Goal: Information Seeking & Learning: Learn about a topic

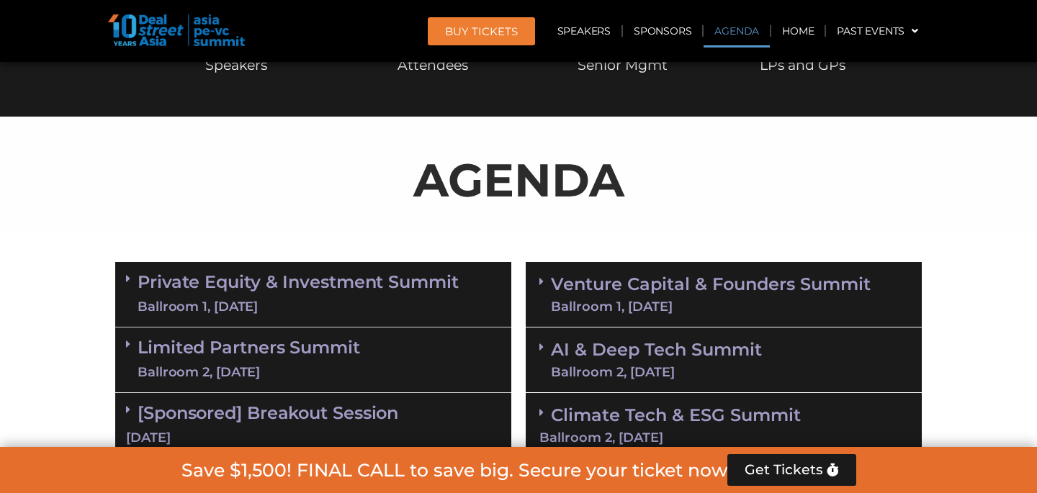
scroll to position [736, 0]
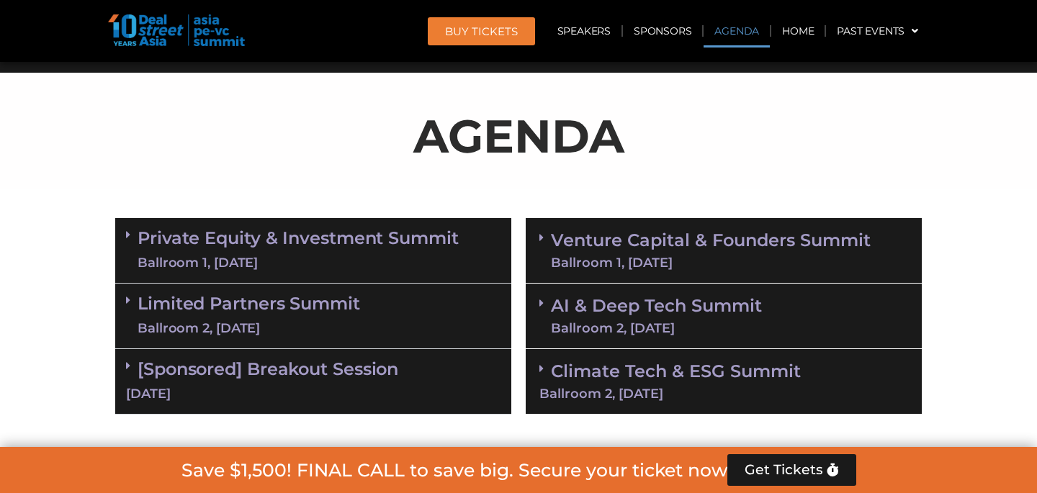
click at [321, 322] on div "Ballroom 2, 10 Sept" at bounding box center [249, 329] width 223 height 18
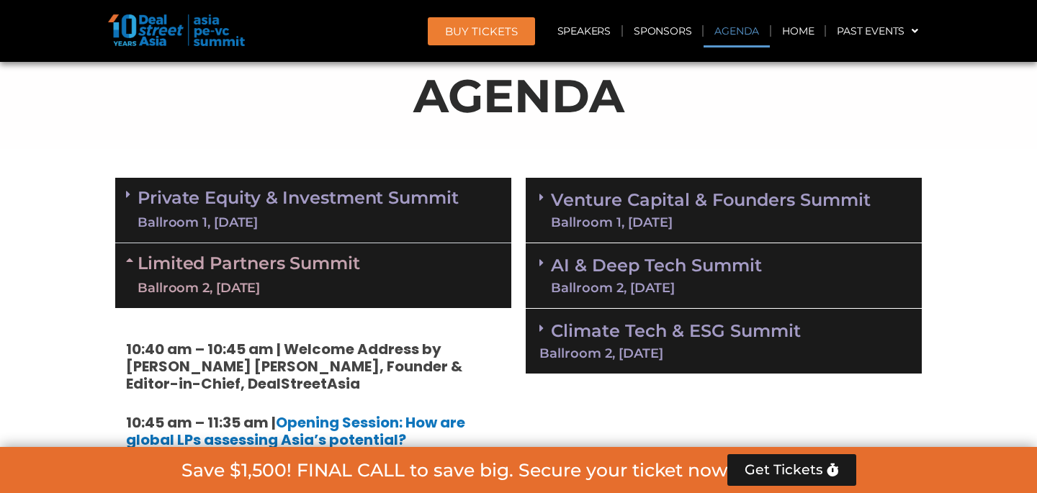
scroll to position [769, 0]
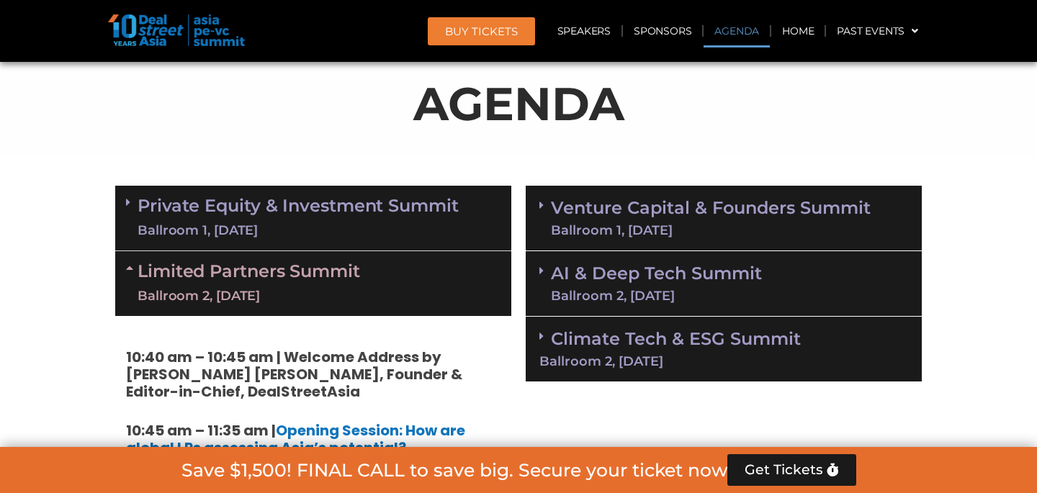
click at [313, 197] on link "Private Equity & Investment Summit Ballroom 1, 10 Sept" at bounding box center [298, 218] width 321 height 43
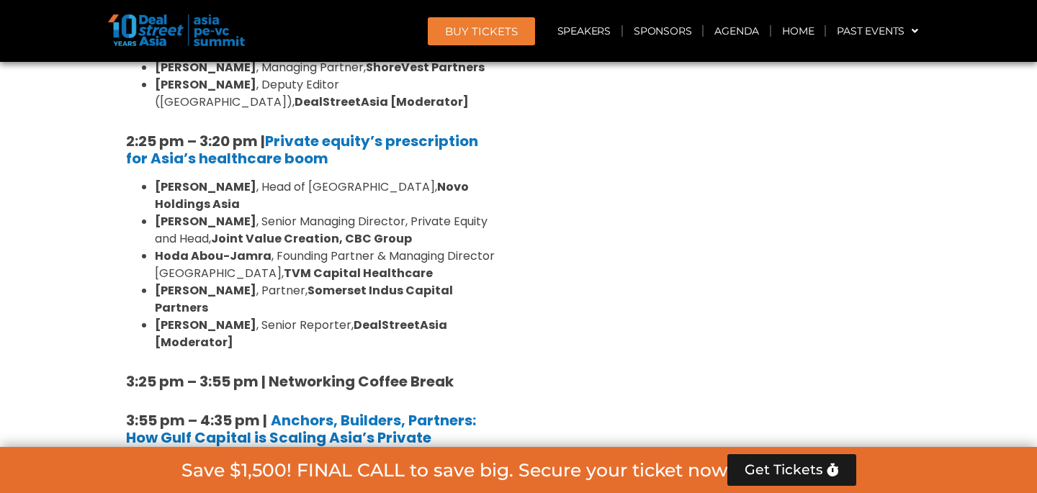
scroll to position [2236, 0]
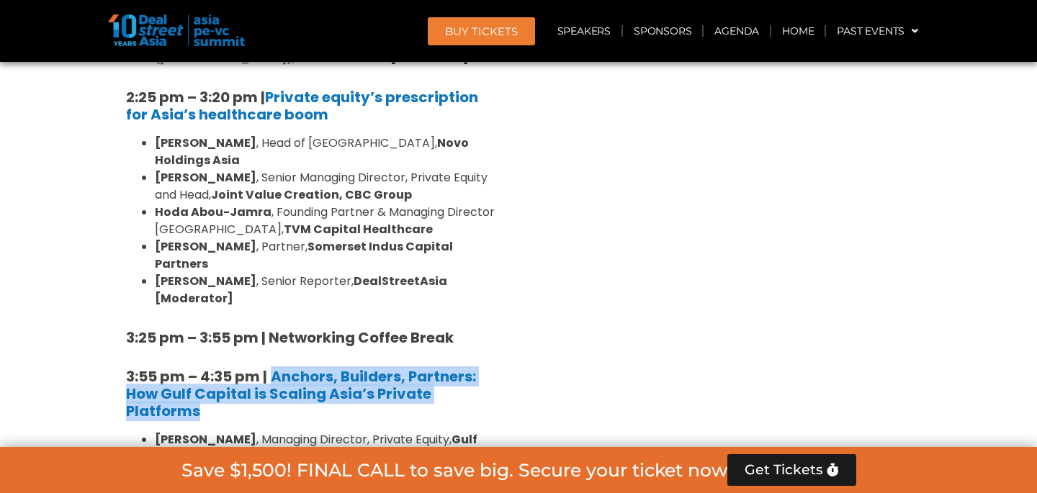
drag, startPoint x: 272, startPoint y: 165, endPoint x: 287, endPoint y: 204, distance: 42.0
click at [287, 368] on h5 "3:55 pm – 4:35 pm | Anchors, Builders, Partners: How Gulf Capital is Scaling As…" at bounding box center [313, 394] width 375 height 52
copy b "Anchors, Builders, Partners: How Gulf Capital is Scaling Asia’s Private Platfor…"
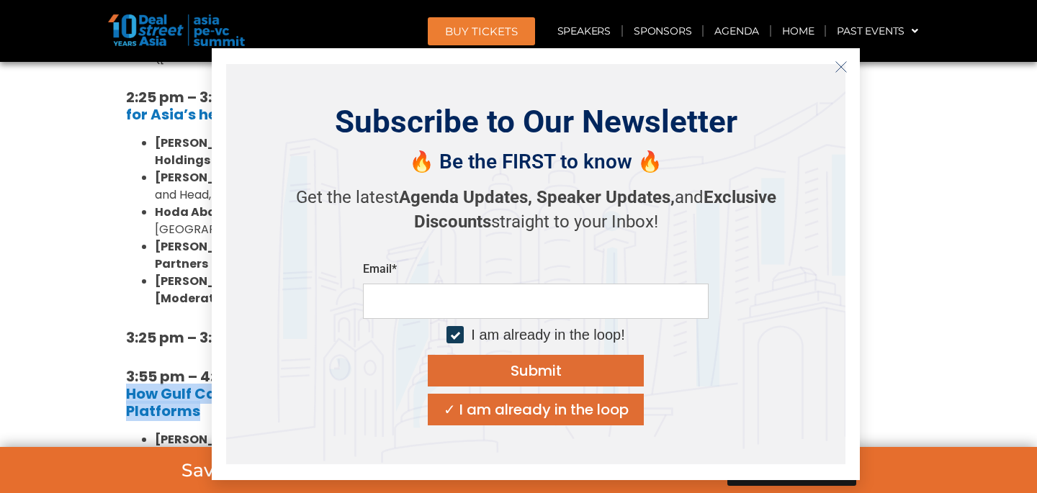
click at [841, 63] on icon "Close" at bounding box center [841, 67] width 13 height 13
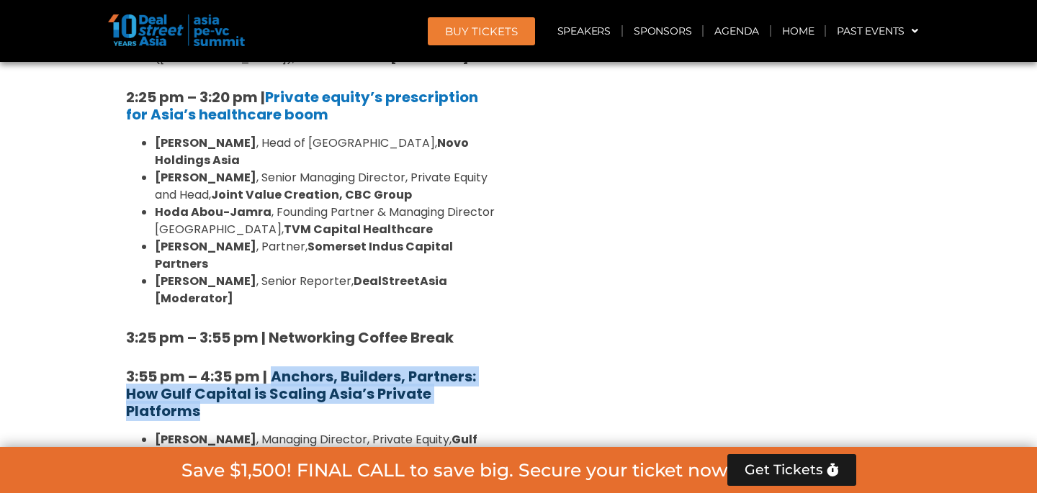
click at [369, 367] on b "Anchors, Builders, Partners: How Gulf Capital is Scaling Asia’s Private Platfor…" at bounding box center [301, 394] width 350 height 55
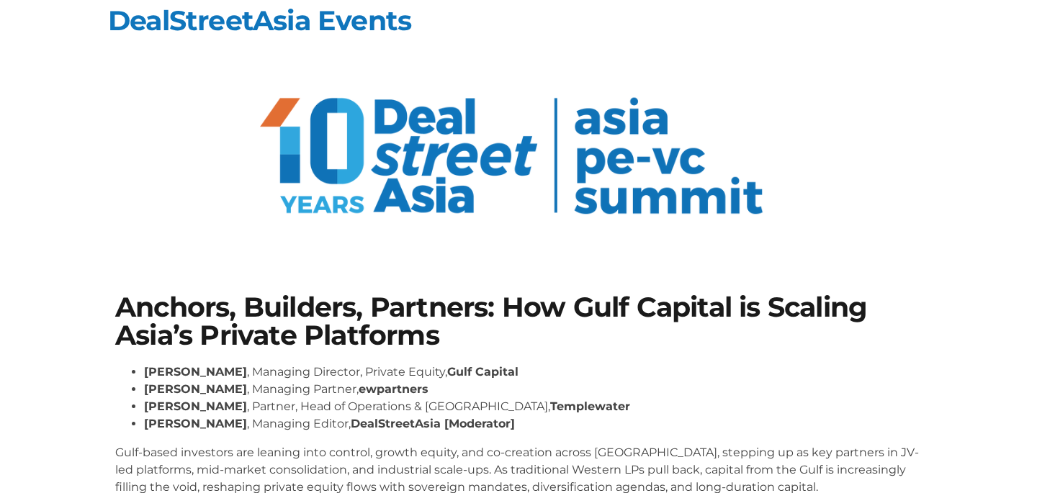
scroll to position [187, 0]
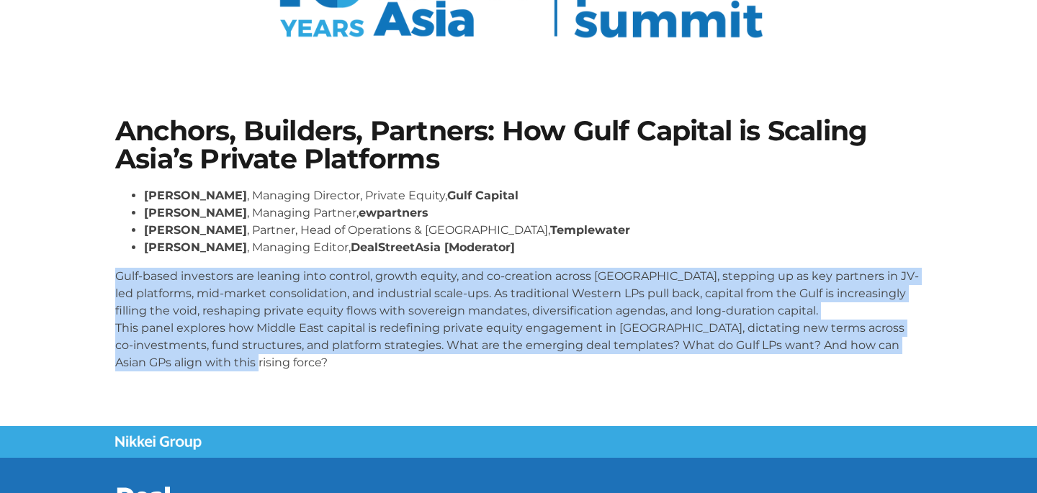
drag, startPoint x: 115, startPoint y: 278, endPoint x: 278, endPoint y: 354, distance: 179.8
click at [278, 354] on p "Gulf-based investors are leaning into control, growth equity, and co-creation a…" at bounding box center [518, 320] width 807 height 104
copy p "Gulf-based investors are leaning into control, growth equity, and co-creation a…"
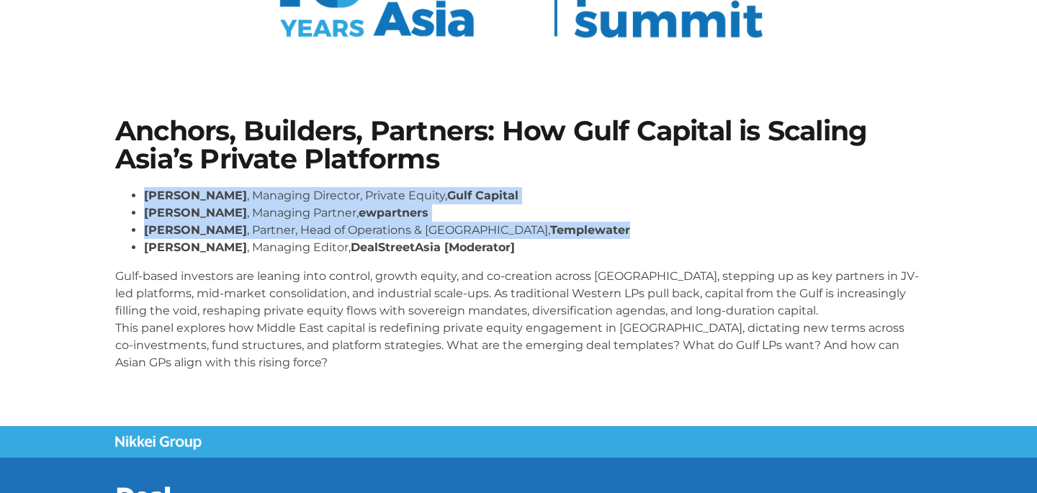
drag, startPoint x: 144, startPoint y: 192, endPoint x: 545, endPoint y: 227, distance: 401.9
click at [545, 227] on ul "[PERSON_NAME] , Managing Director, Private Equity, Gulf Capital [PERSON_NAME] ,…" at bounding box center [518, 221] width 807 height 69
copy ul "[PERSON_NAME] , Managing Director, Private Equity, Gulf Capital [PERSON_NAME] ,…"
